Goal: Task Accomplishment & Management: Manage account settings

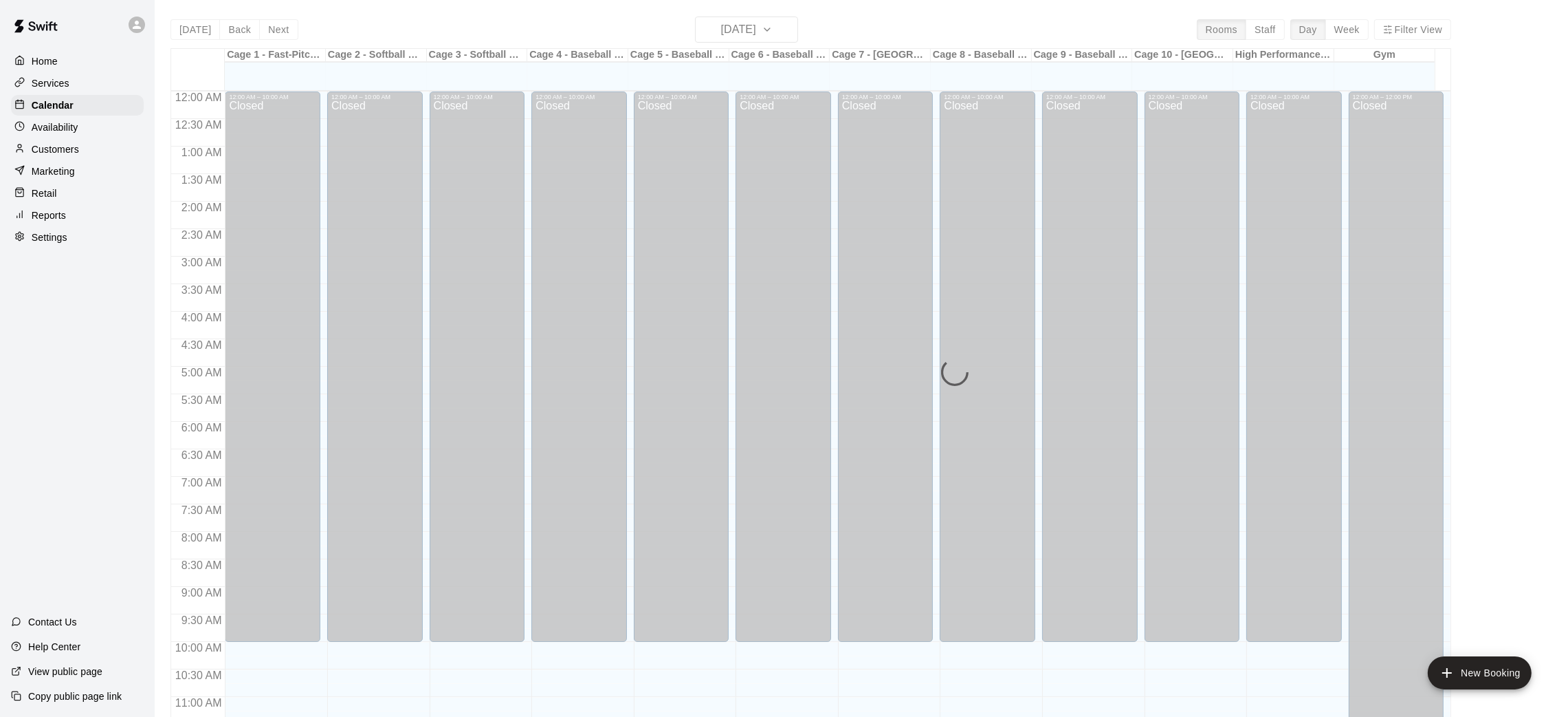
scroll to position [638, 0]
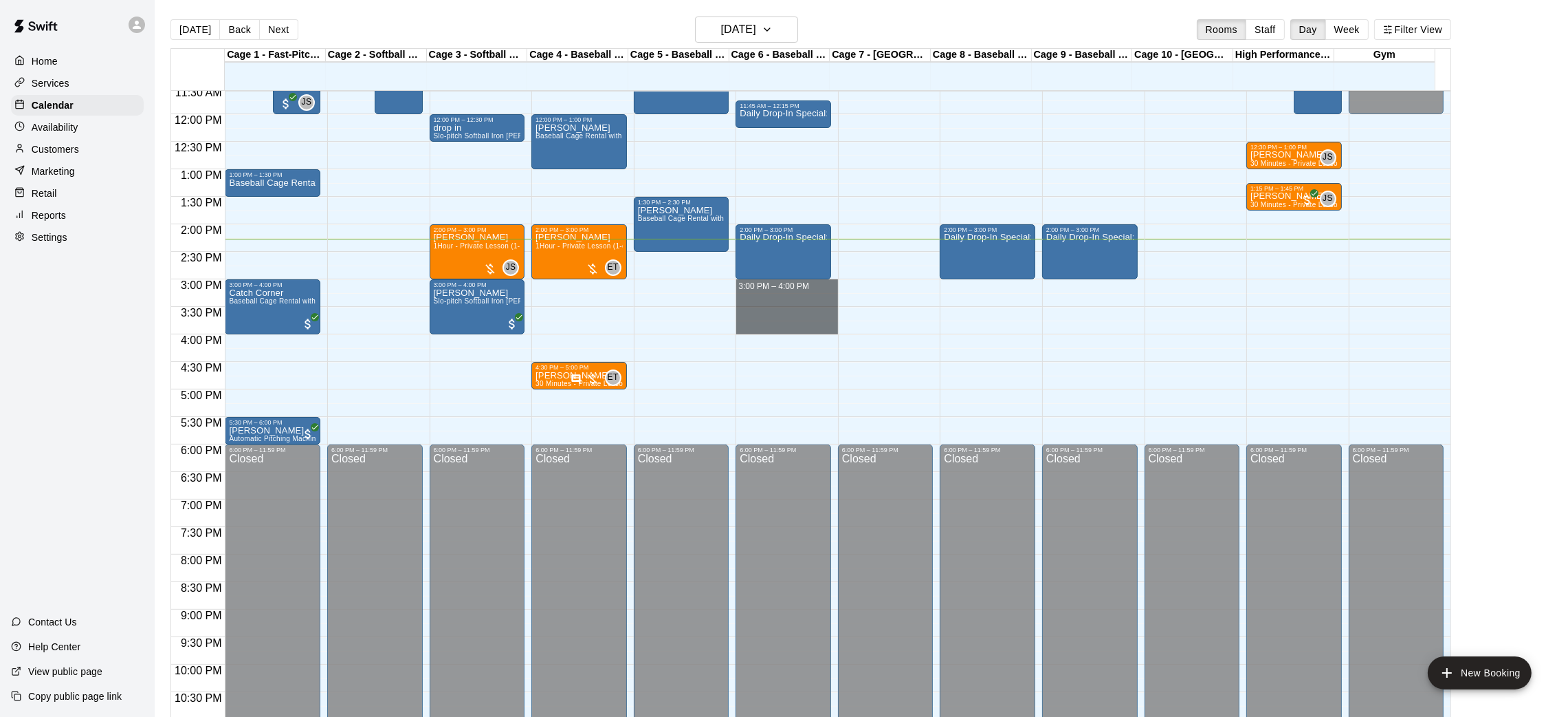
drag, startPoint x: 769, startPoint y: 287, endPoint x: 777, endPoint y: 321, distance: 34.9
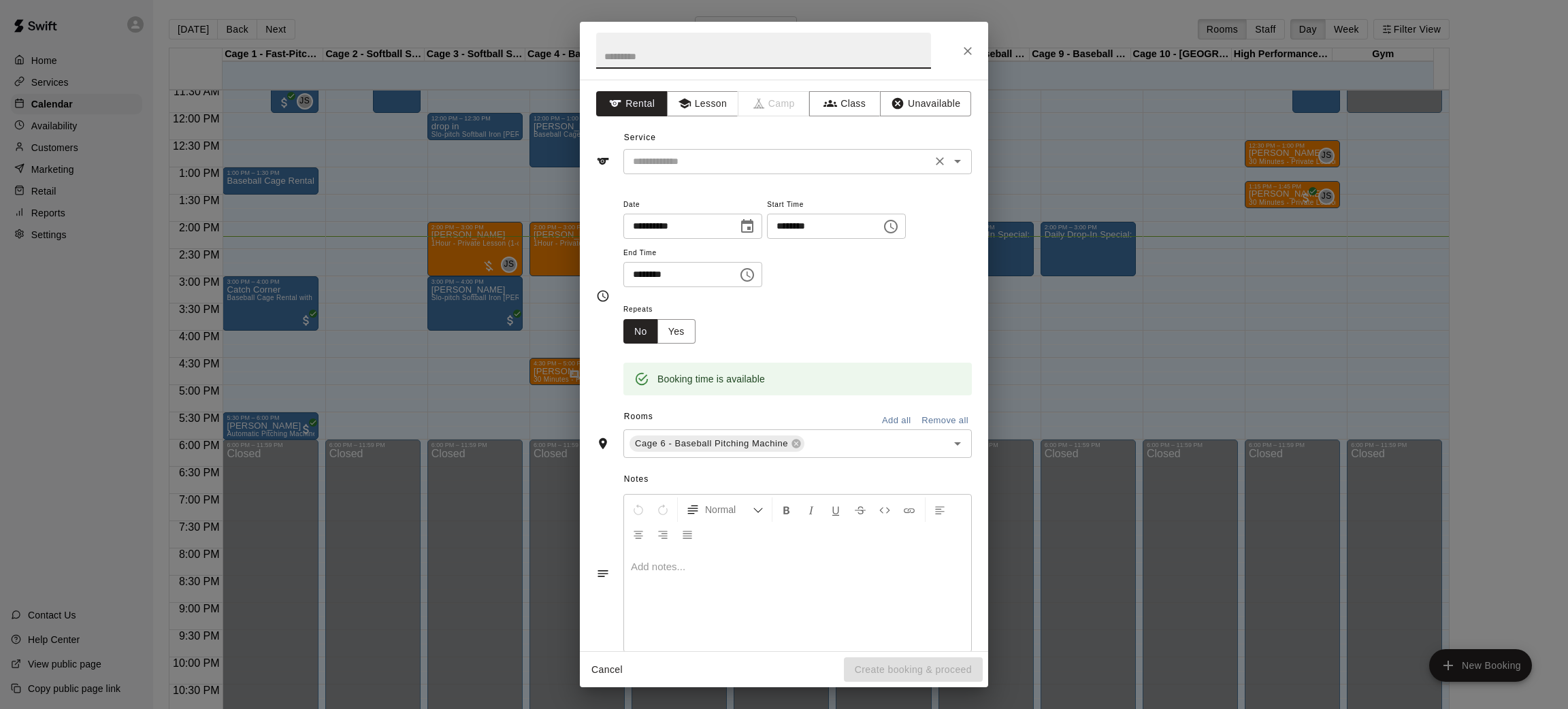
click at [694, 149] on div "​" at bounding box center [798, 162] width 348 height 25
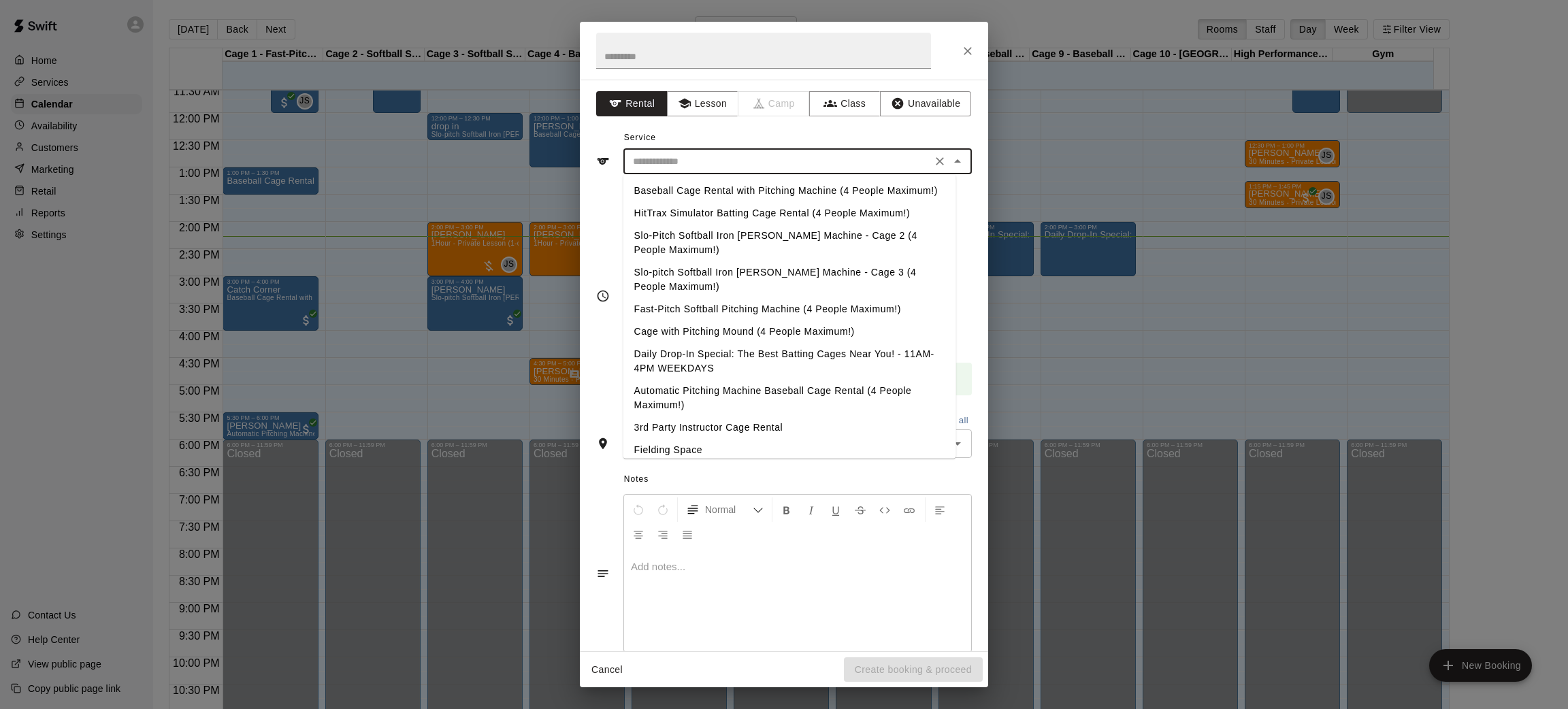
click at [701, 202] on li "Baseball Cage Rental with Pitching Machine (4 People Maximum!)" at bounding box center [790, 190] width 333 height 22
type input "**********"
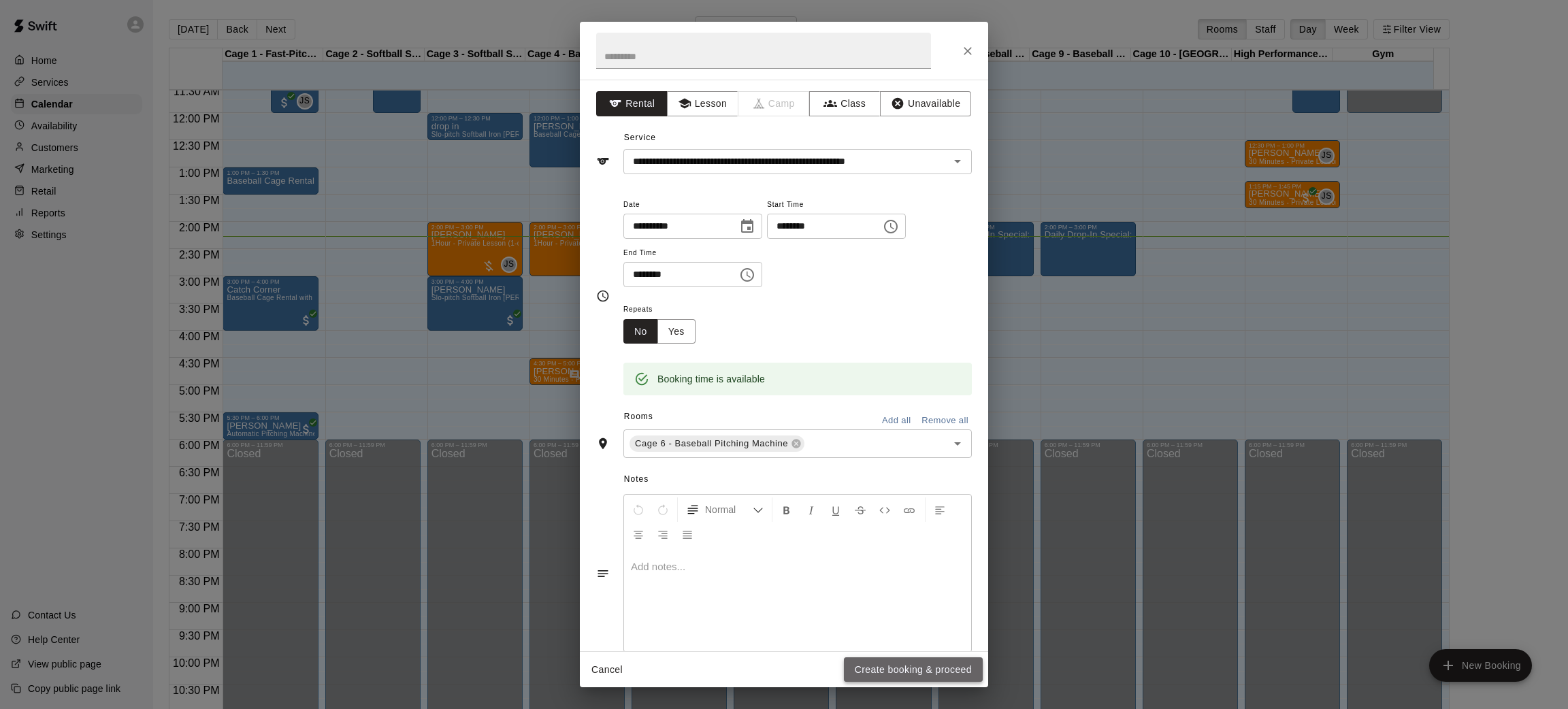
click at [898, 670] on button "Create booking & proceed" at bounding box center [913, 669] width 139 height 25
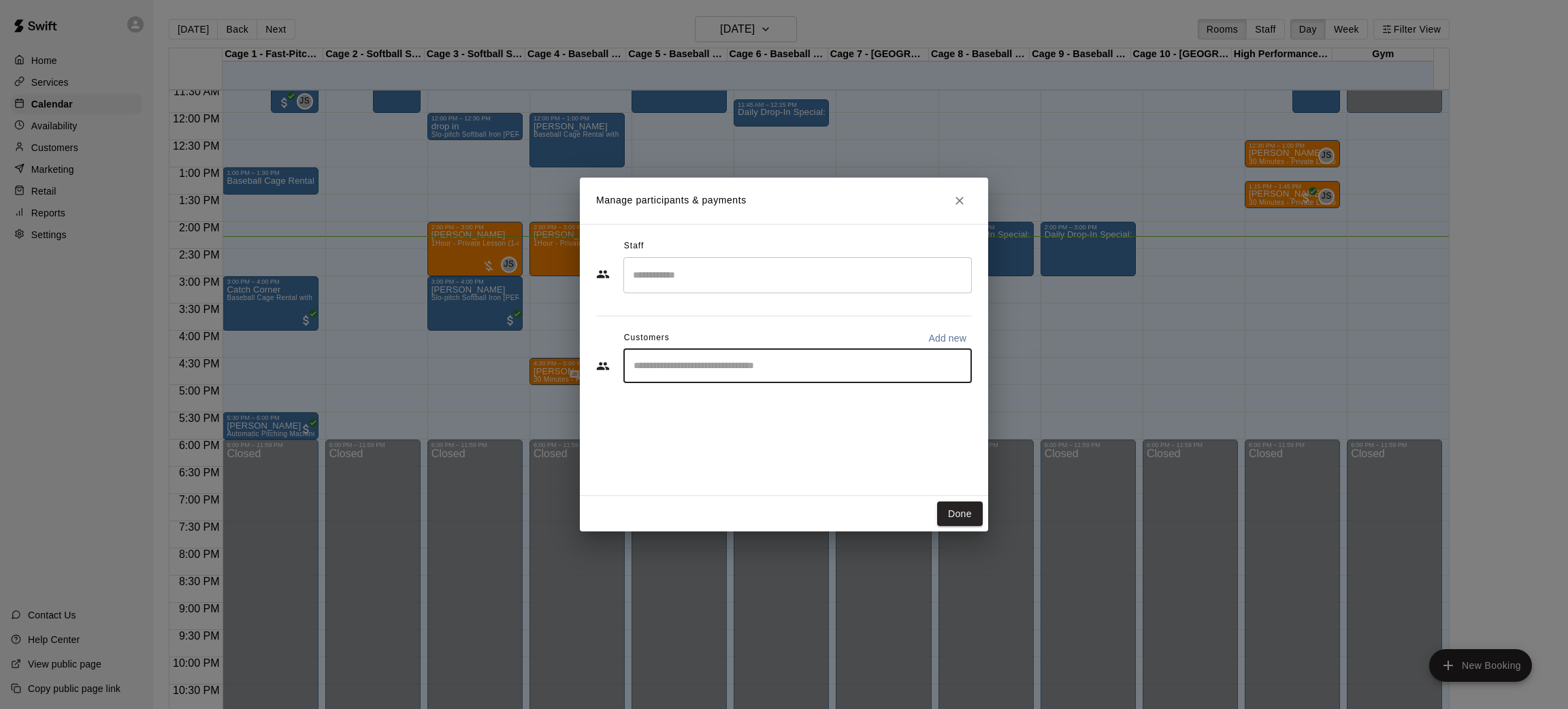
click at [681, 372] on input "Start typing to search customers..." at bounding box center [797, 366] width 336 height 13
type input "*******"
click at [689, 408] on span "[EMAIL_ADDRESS][DOMAIN_NAME]" at bounding box center [735, 412] width 147 height 10
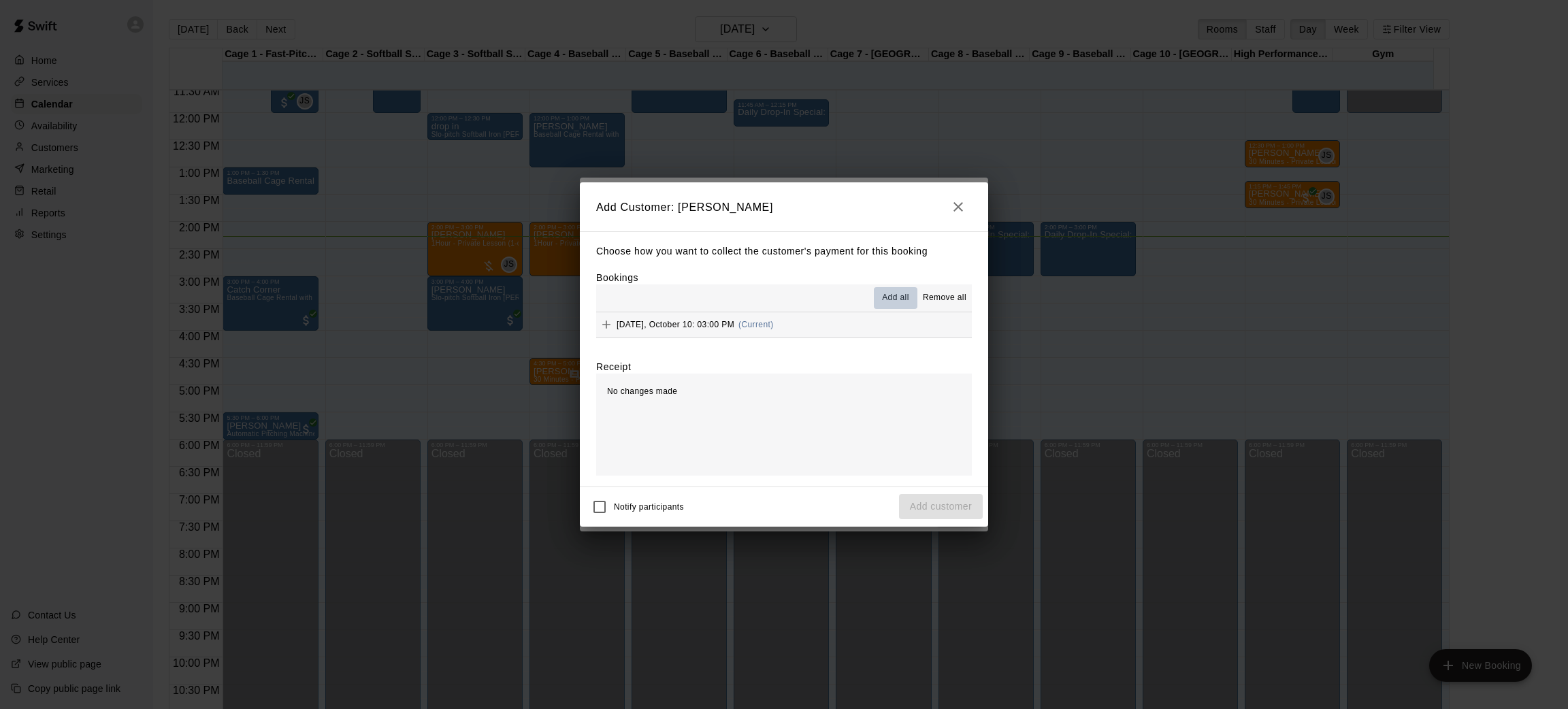
click at [893, 288] on button "Add all" at bounding box center [895, 298] width 43 height 22
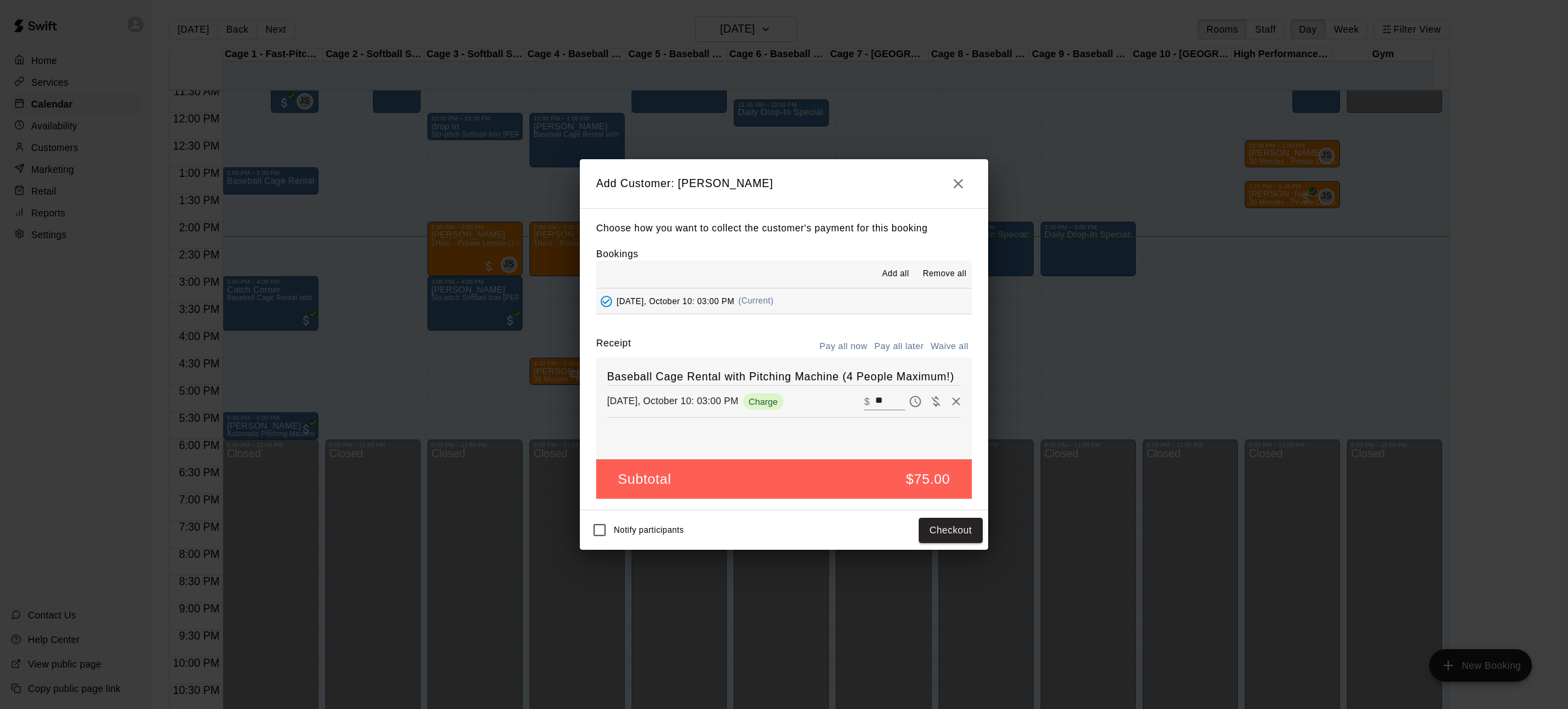
click at [940, 342] on button "Waive all" at bounding box center [949, 346] width 45 height 21
type input "*"
click at [928, 534] on button "Add customer" at bounding box center [940, 530] width 84 height 25
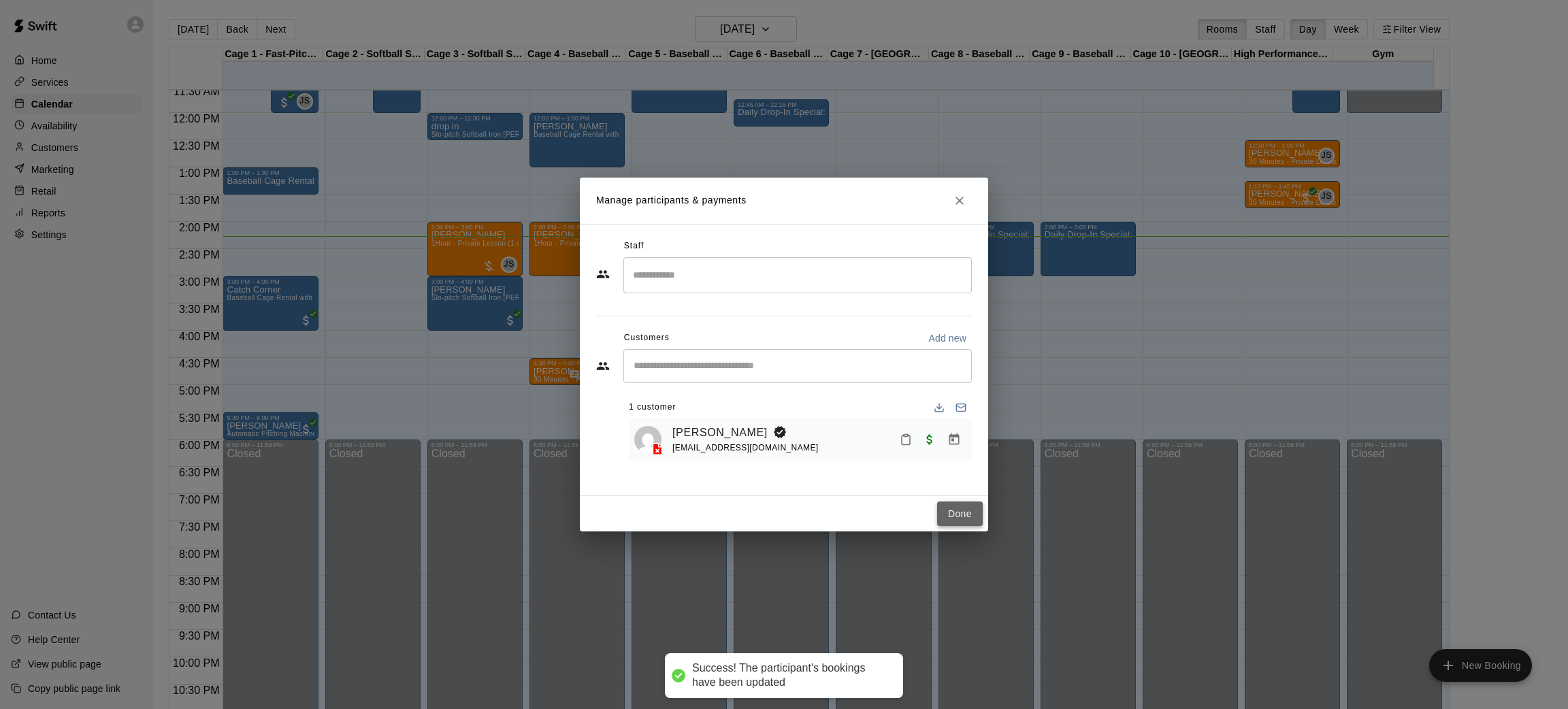
click at [943, 509] on button "Done" at bounding box center [960, 514] width 46 height 25
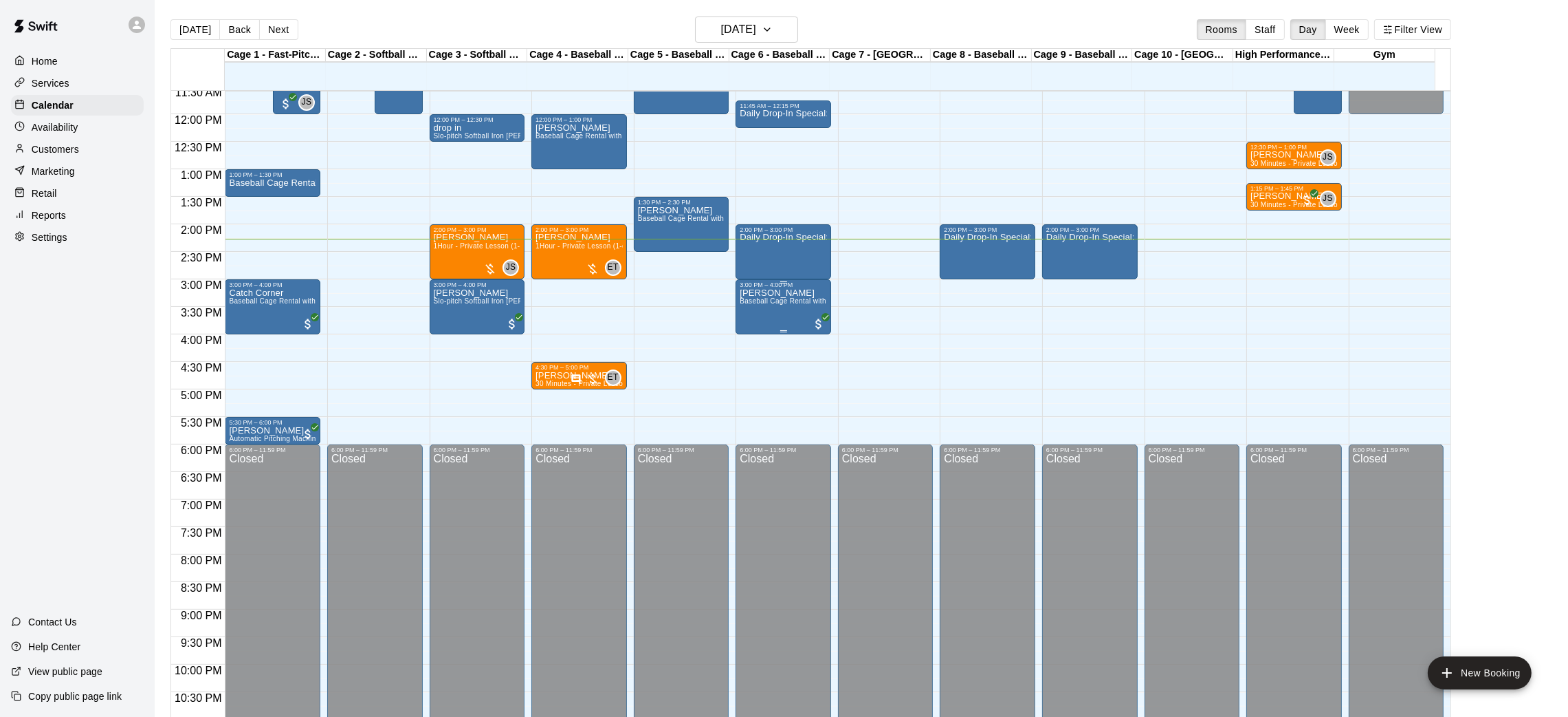
click at [778, 313] on div "[PERSON_NAME] Baseball Cage Rental with Pitching Machine (4 People Maximum!)" at bounding box center [784, 646] width 87 height 717
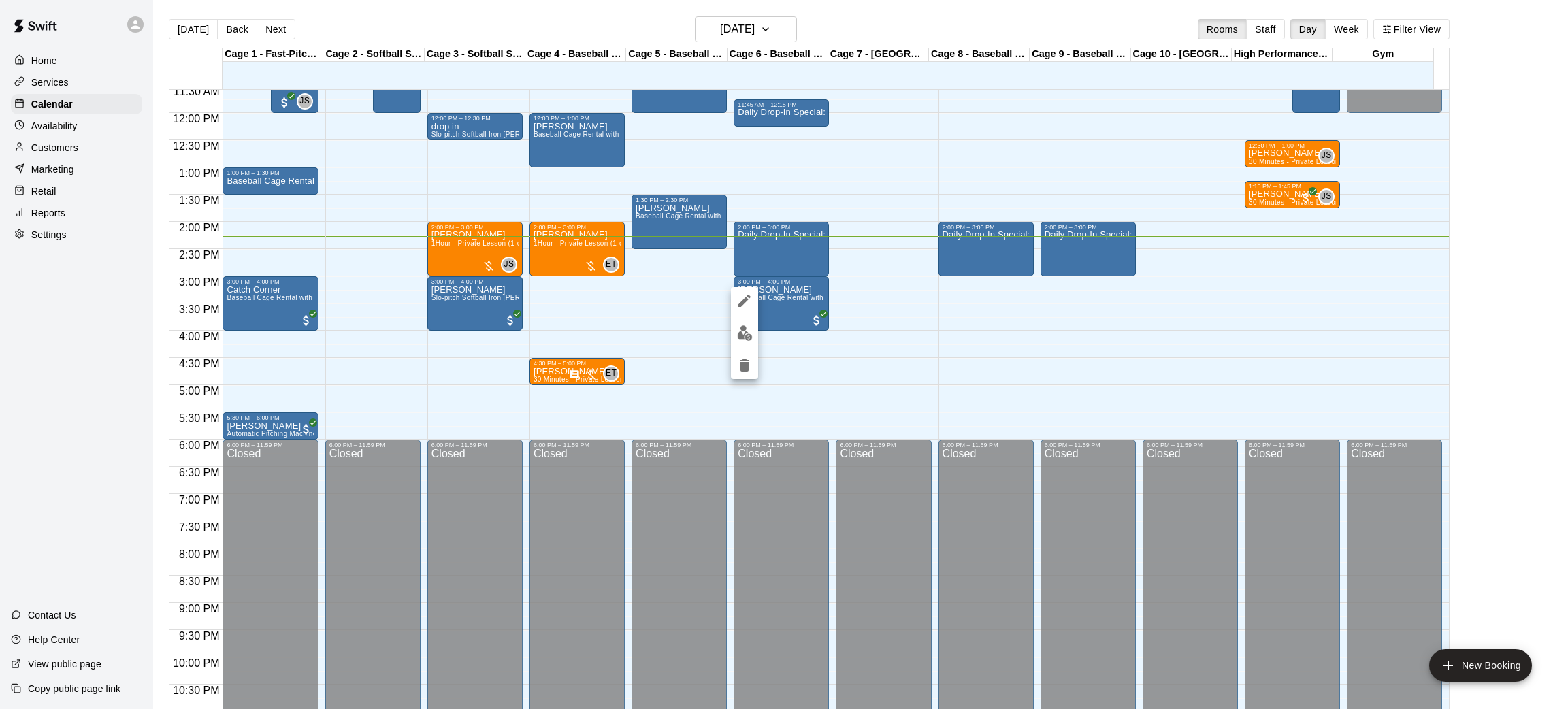
click at [624, 275] on div at bounding box center [784, 354] width 1568 height 709
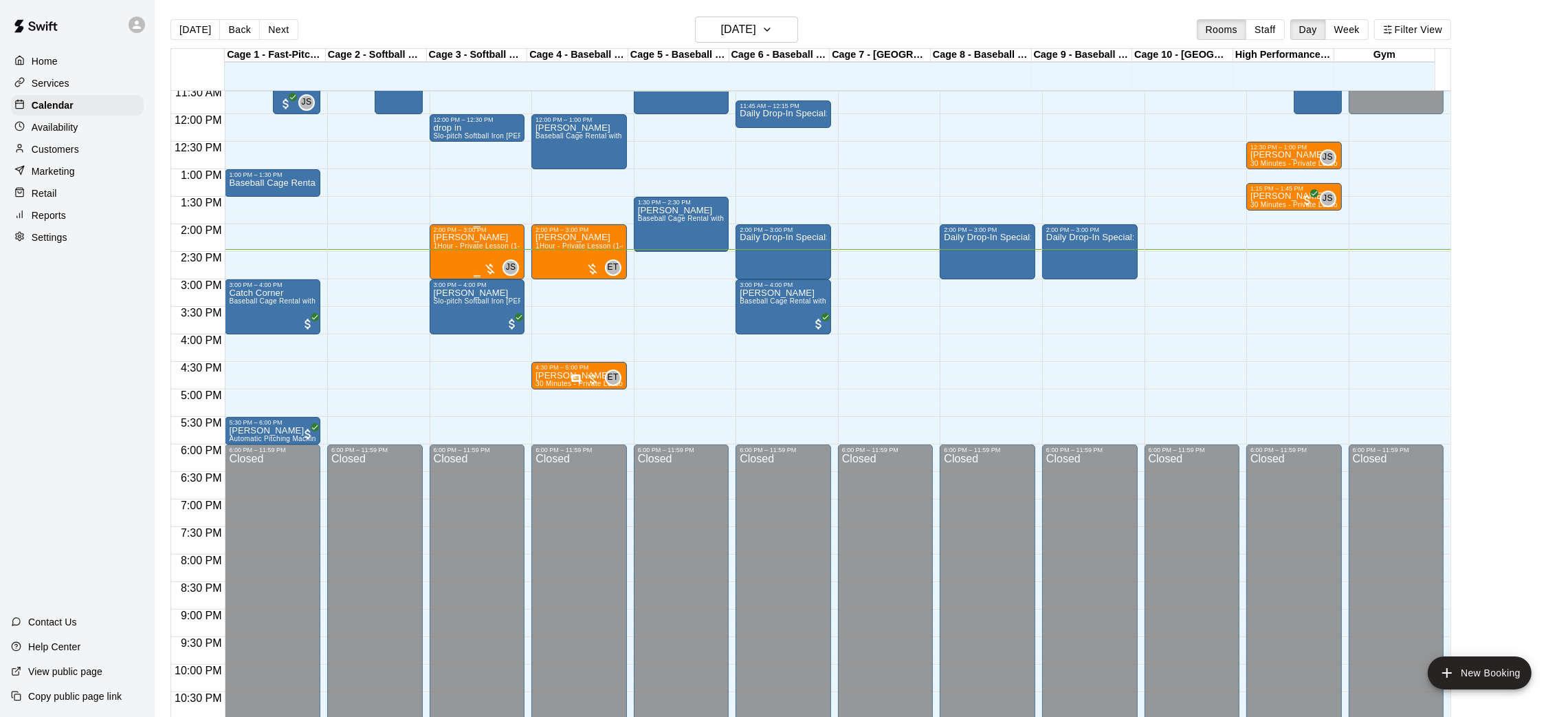
click at [471, 250] on span "1Hour - Private Lesson (1-on-1)" at bounding box center [485, 246] width 104 height 7
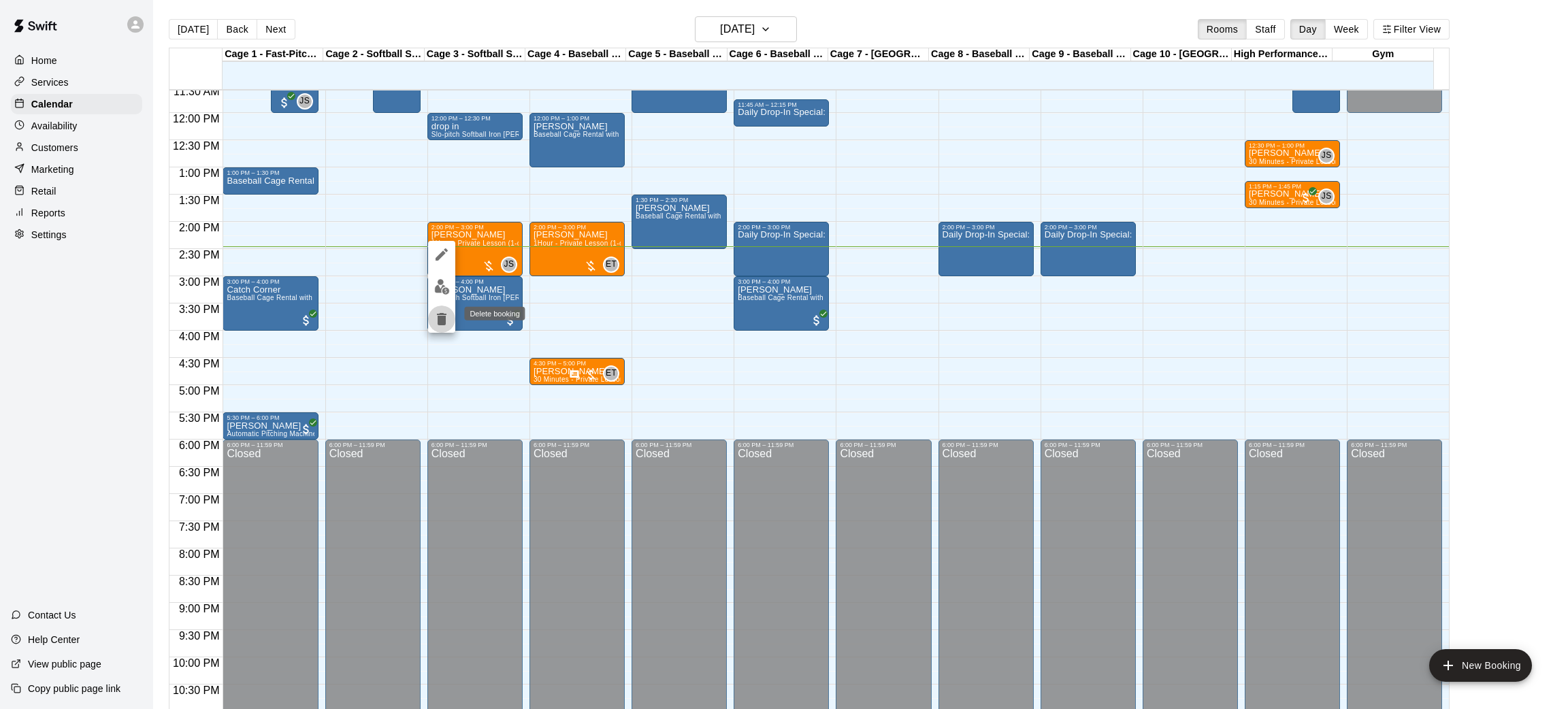
click at [445, 311] on icon "delete" at bounding box center [442, 319] width 16 height 16
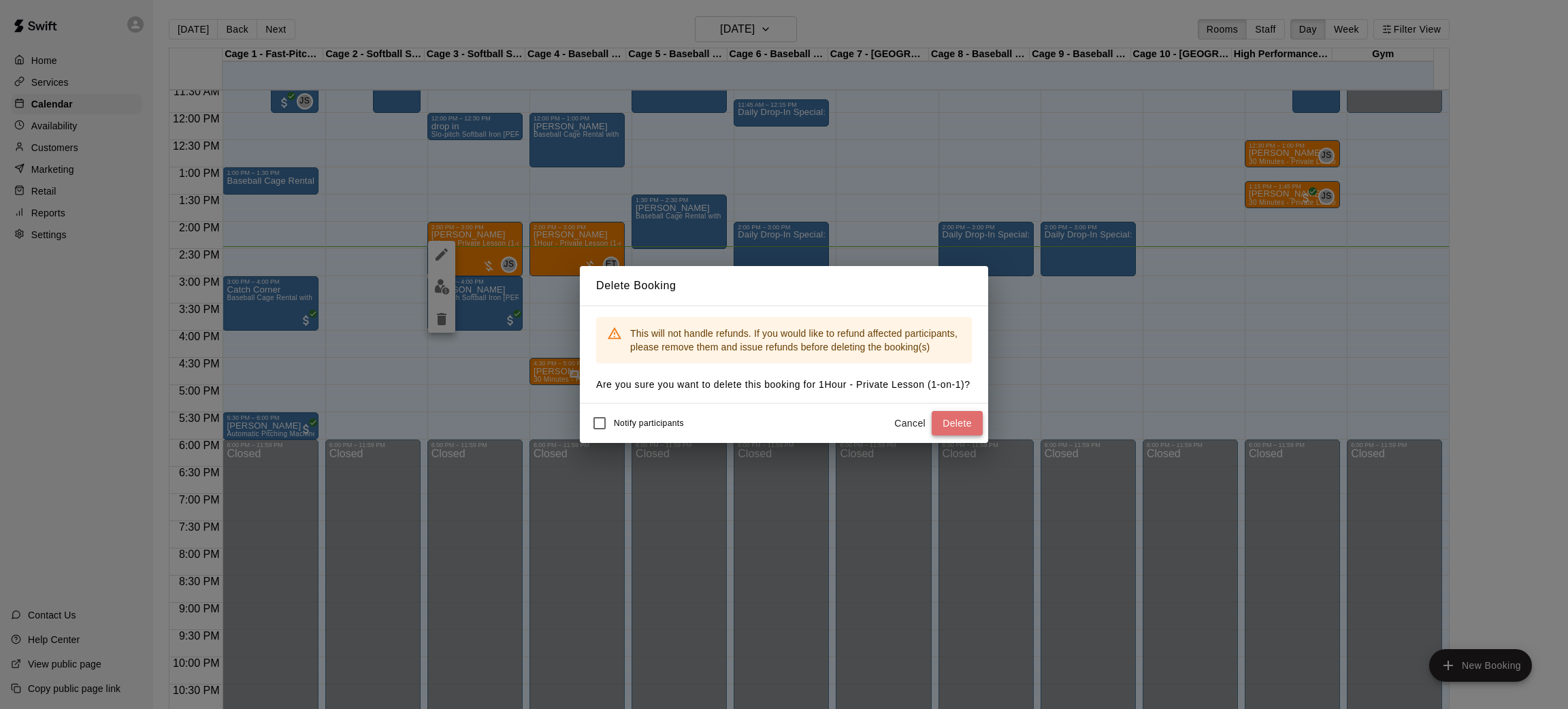
click at [951, 419] on button "Delete" at bounding box center [957, 423] width 51 height 25
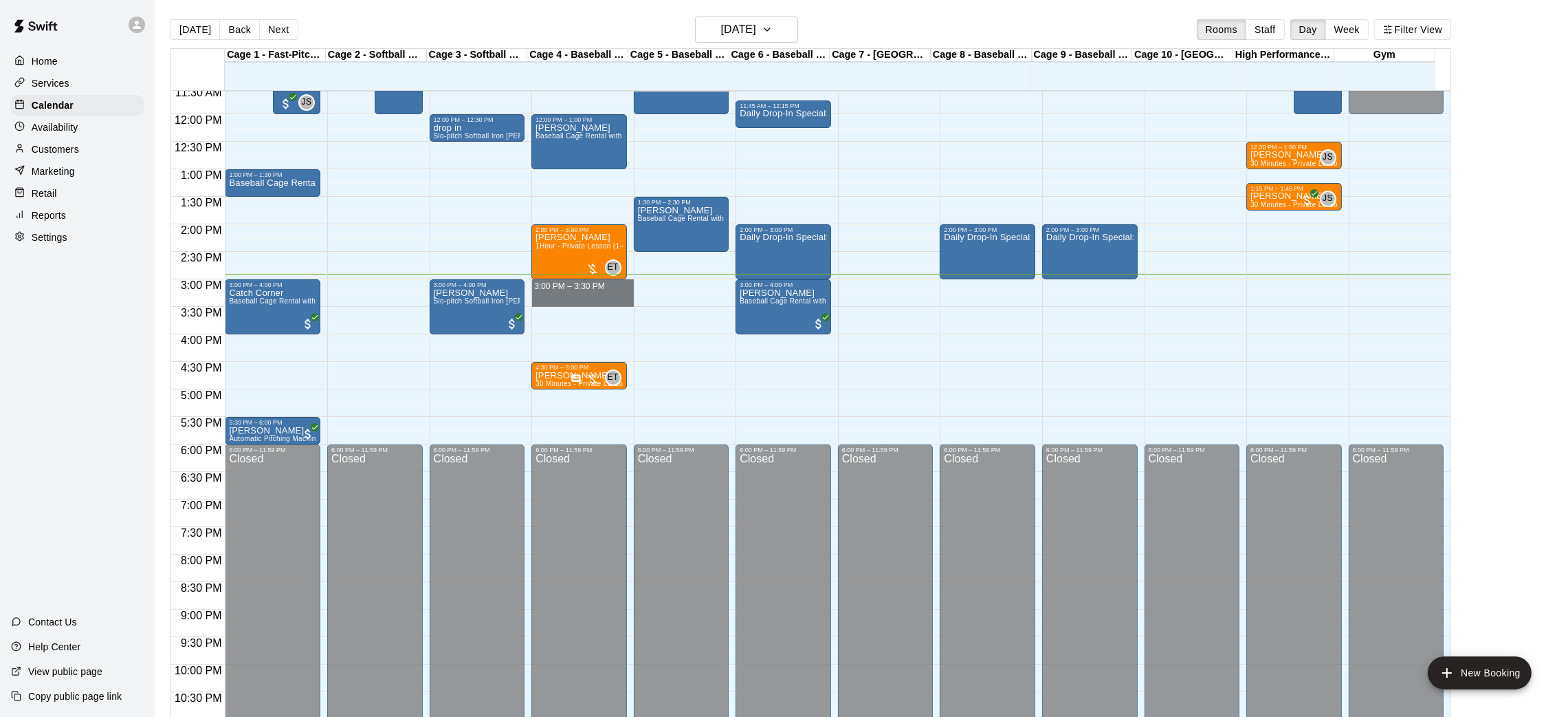
drag, startPoint x: 574, startPoint y: 283, endPoint x: 575, endPoint y: 303, distance: 20.0
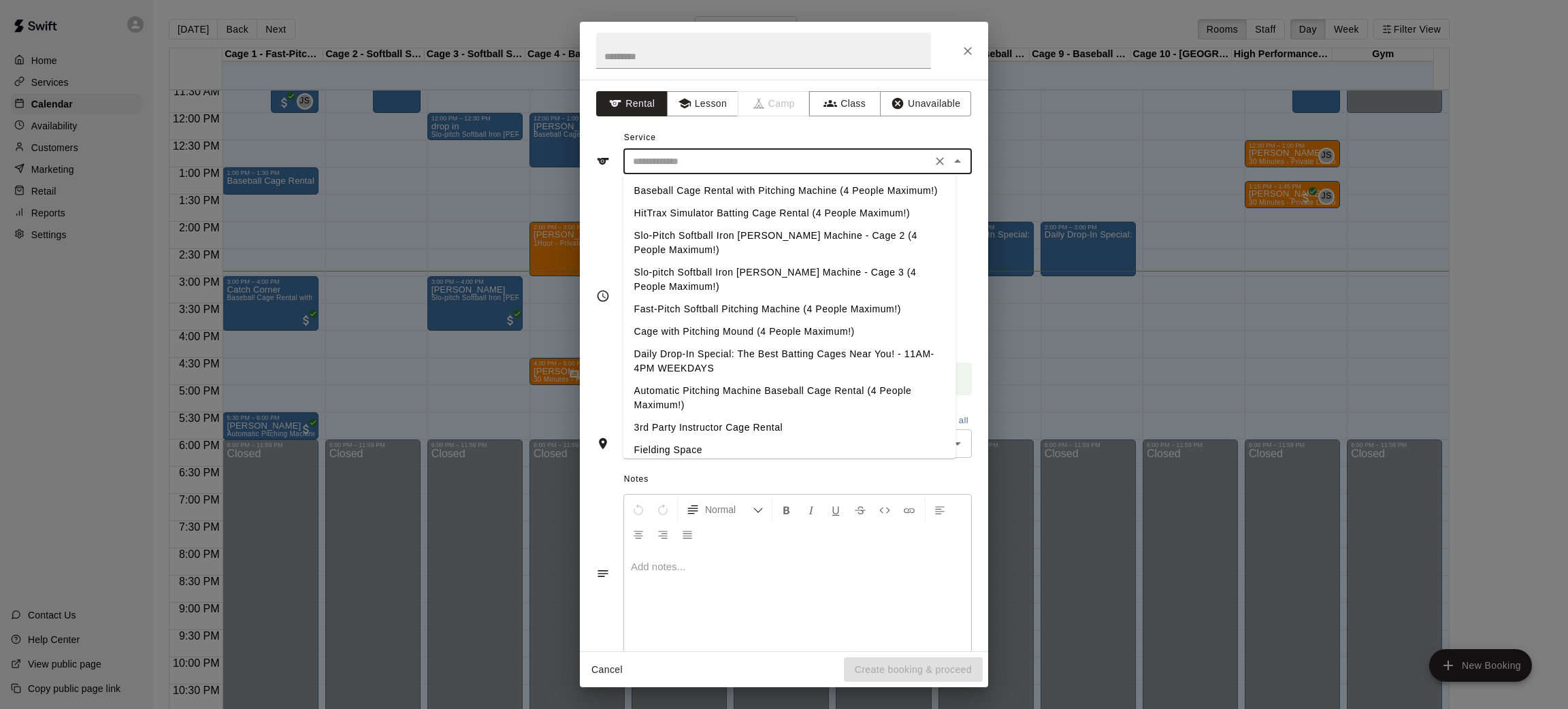
click at [729, 161] on input "text" at bounding box center [777, 161] width 300 height 17
click at [733, 183] on li "Baseball Cage Rental with Pitching Machine (4 People Maximum!)" at bounding box center [790, 190] width 333 height 22
type input "**********"
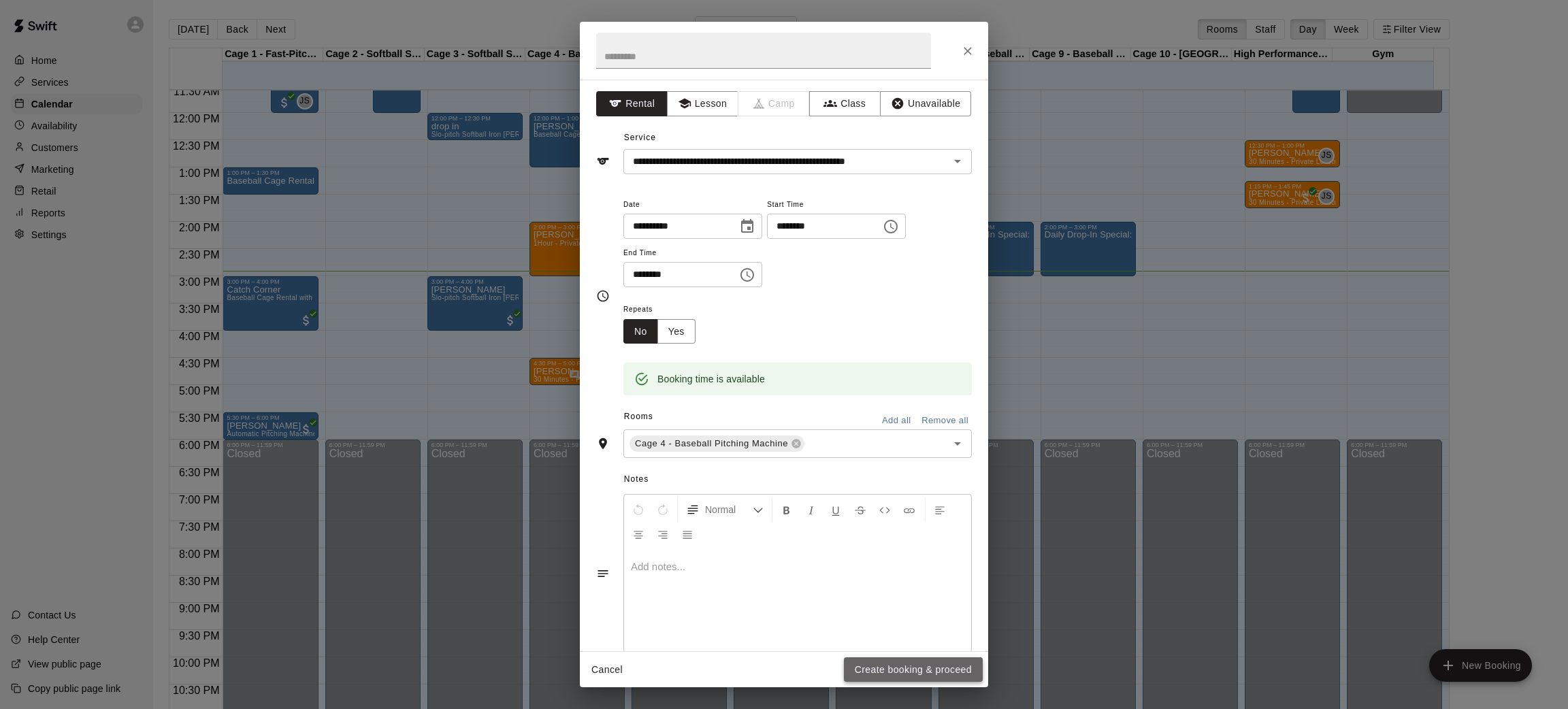
click at [881, 670] on button "Create booking & proceed" at bounding box center [913, 669] width 139 height 25
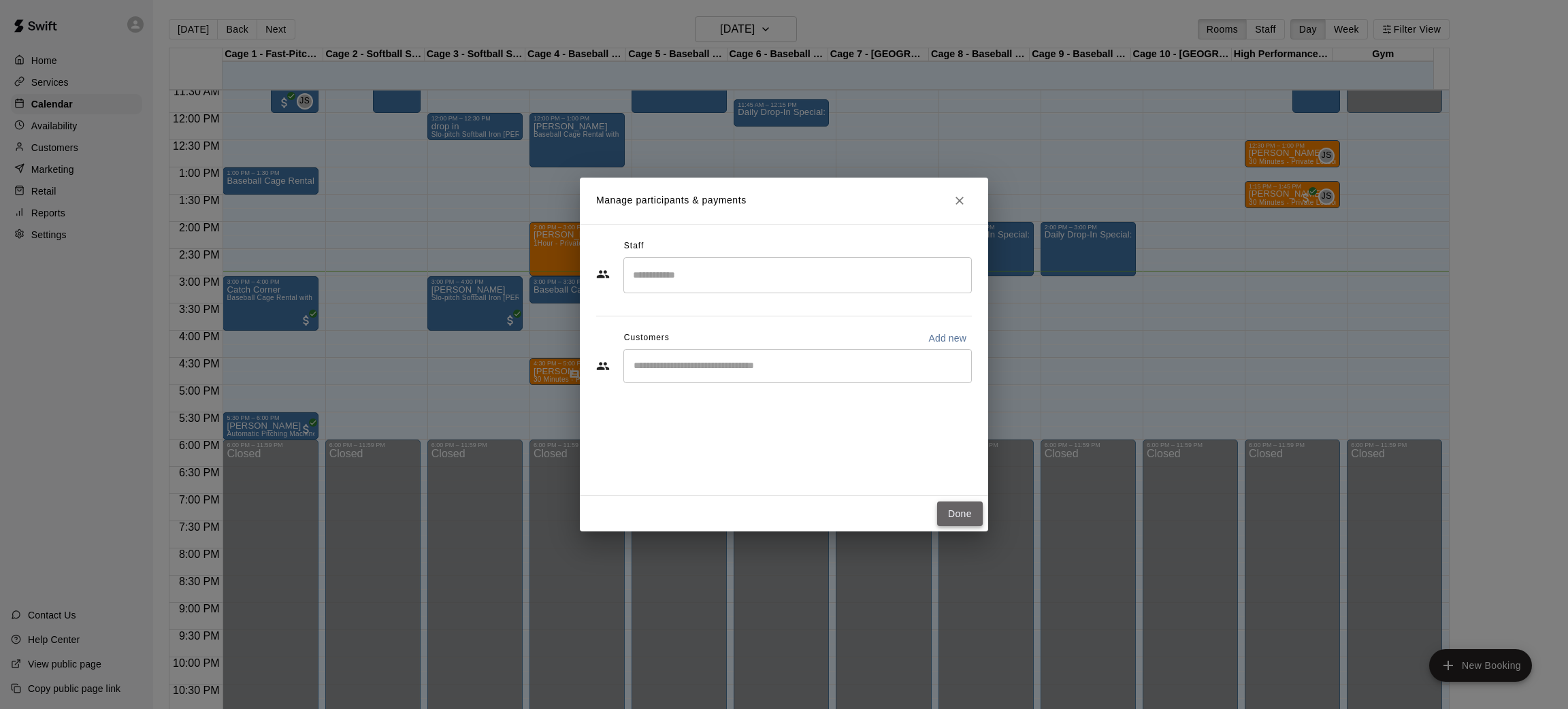
click at [949, 502] on button "Done" at bounding box center [960, 514] width 46 height 25
